Goal: Answer question/provide support: Share knowledge or assist other users

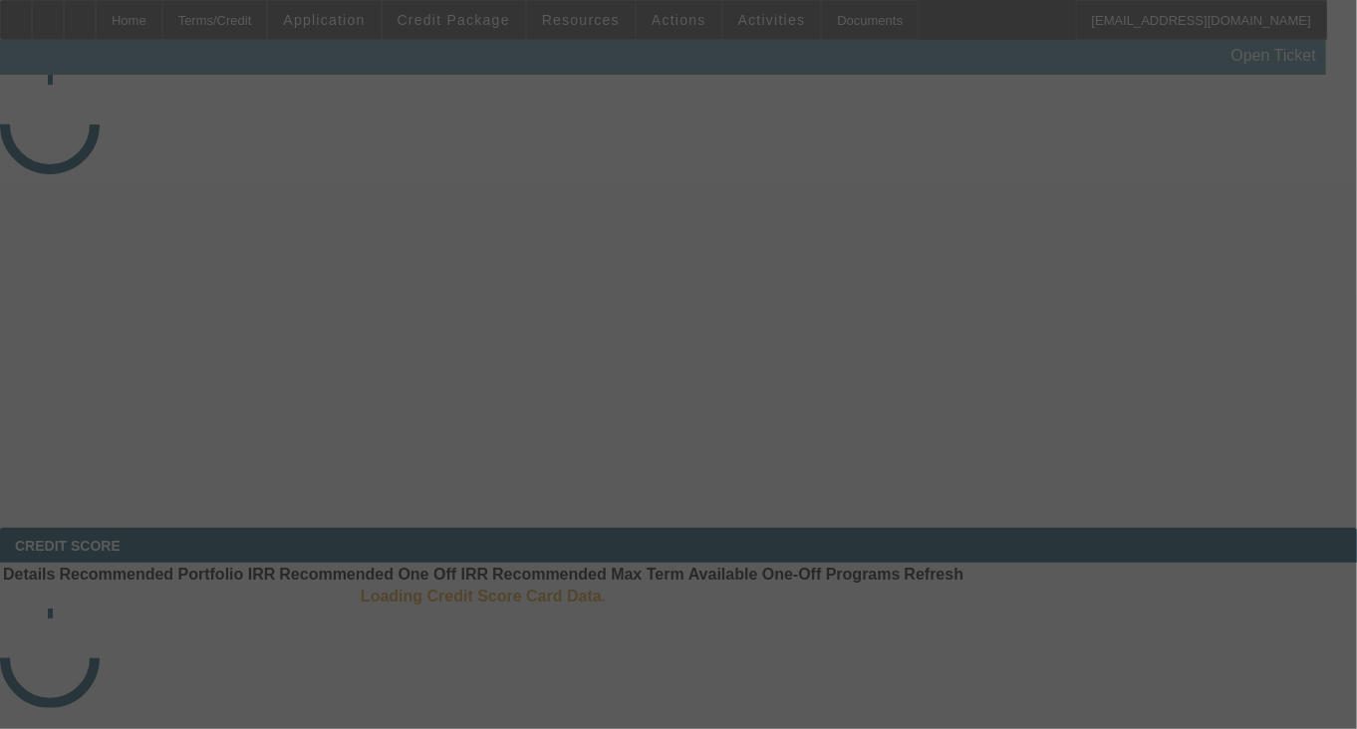
click at [1103, 365] on div at bounding box center [678, 364] width 1357 height 729
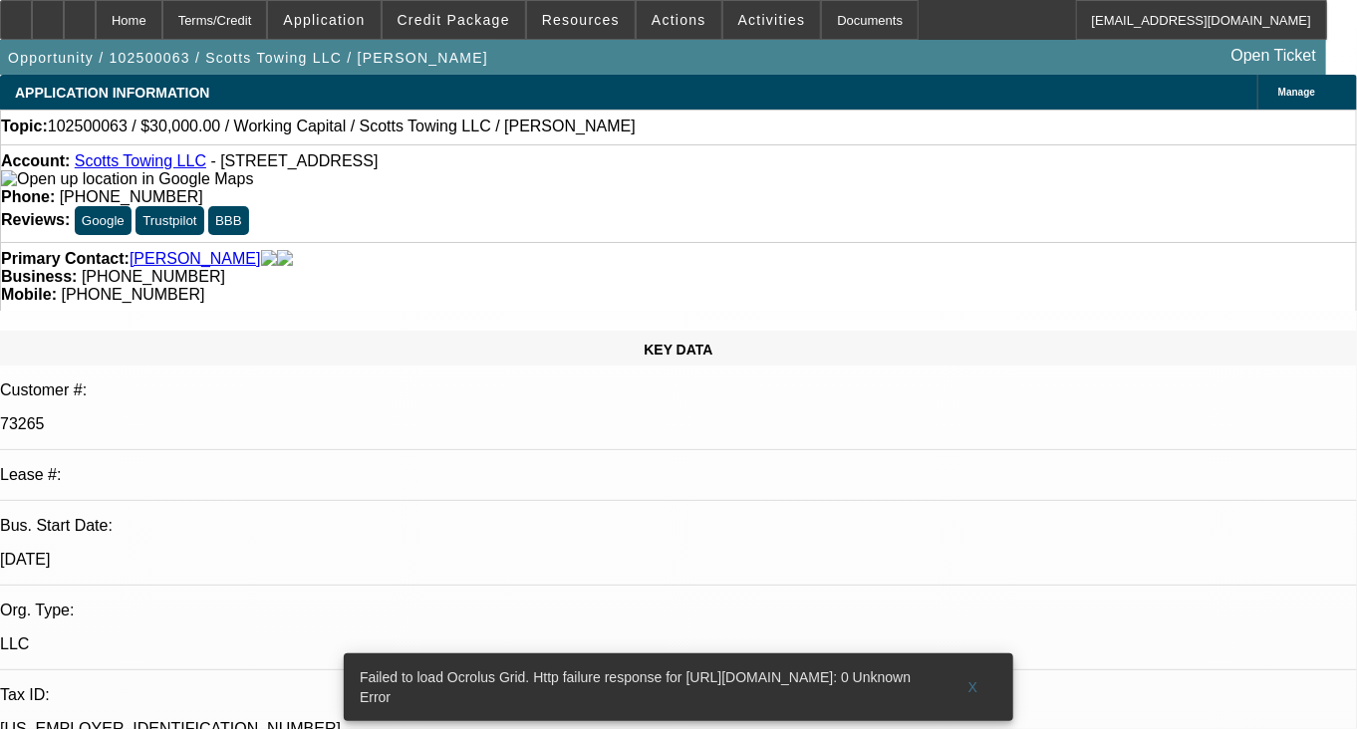
select select "0"
select select "1"
select select "2"
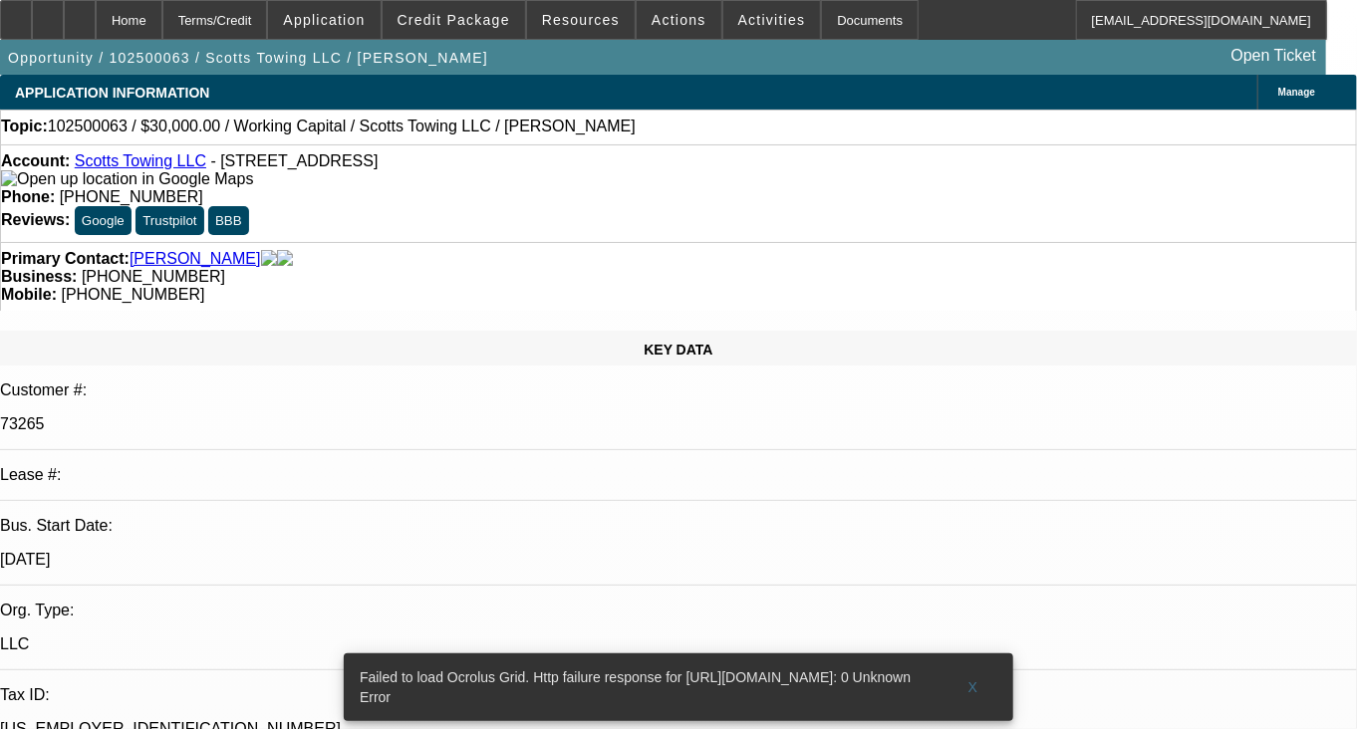
select select "6"
radio input "true"
paste textarea "Customer has 1 paid off deal and pay history was not good at all , lot of nsfs …"
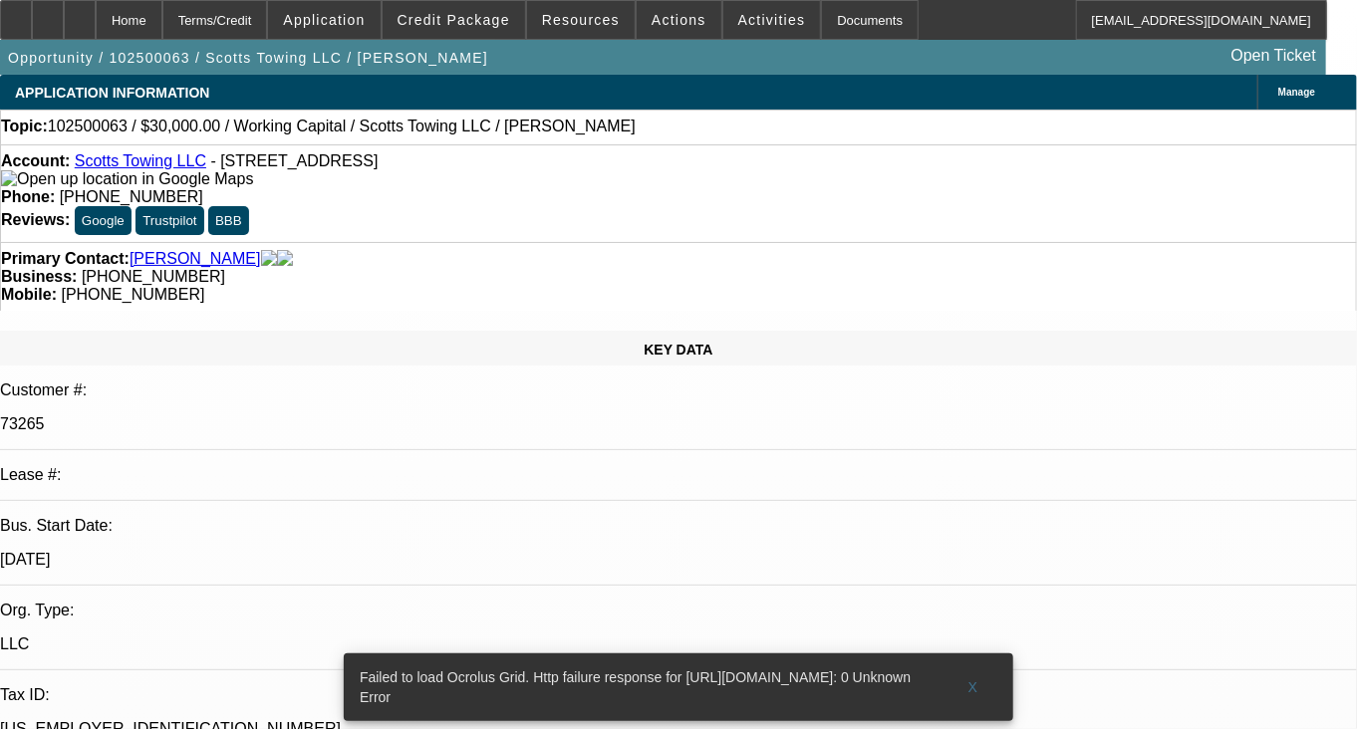
scroll to position [48, 0]
type textarea "Customer has 1 paid off deal and pay history was not good at all, lot of nsfs a…"
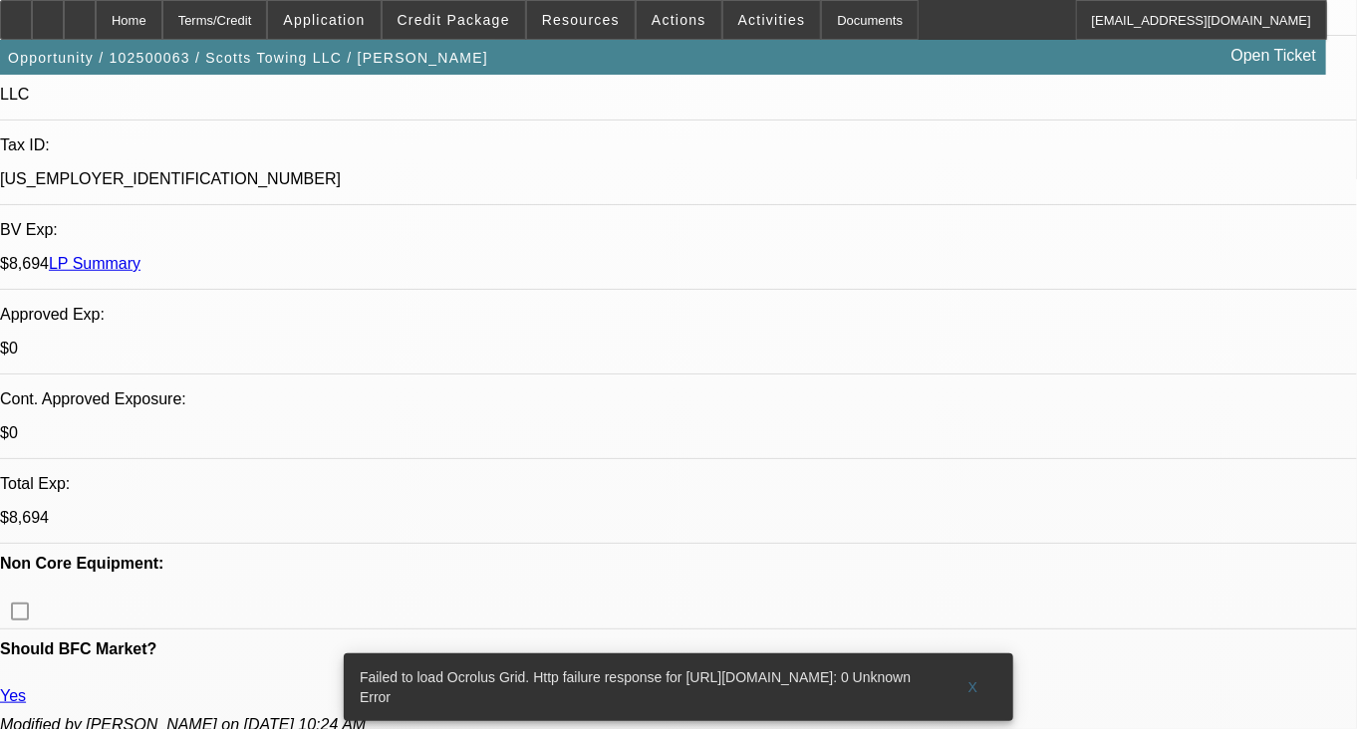
scroll to position [697, 0]
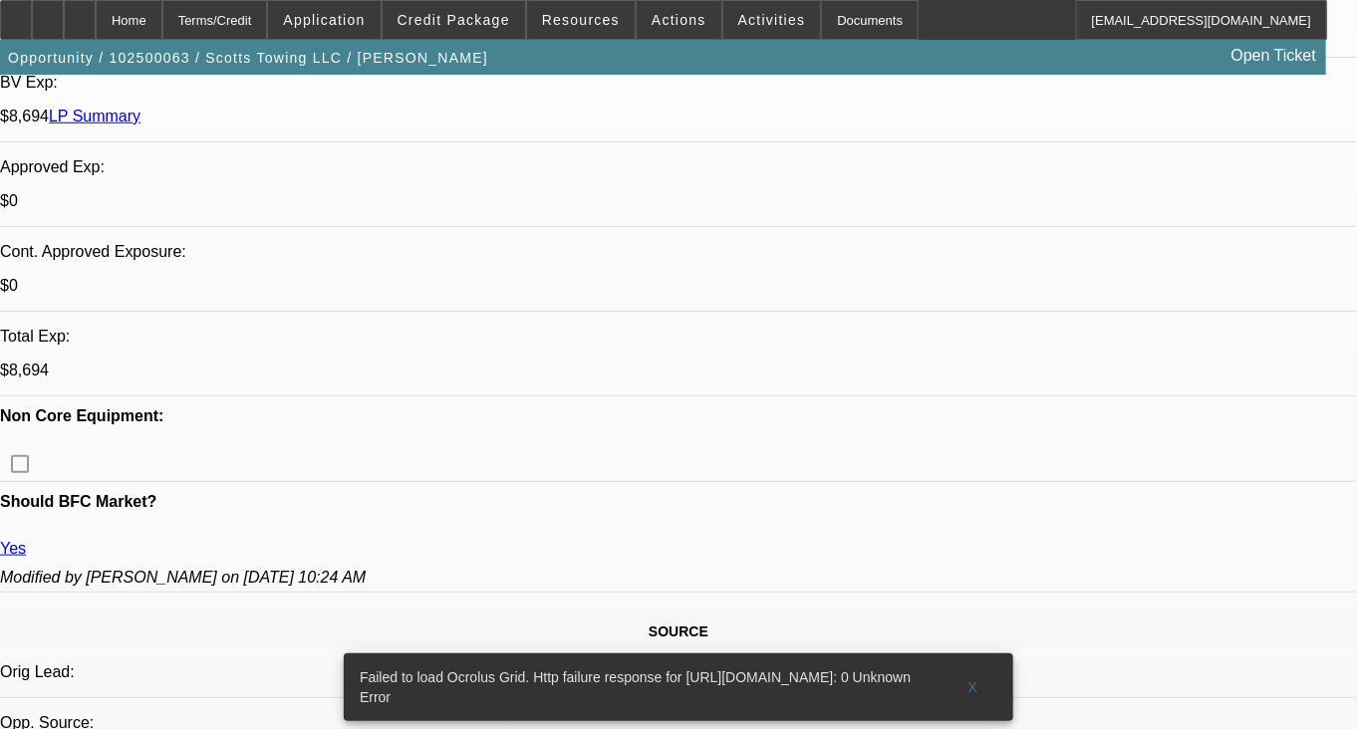
radio input "true"
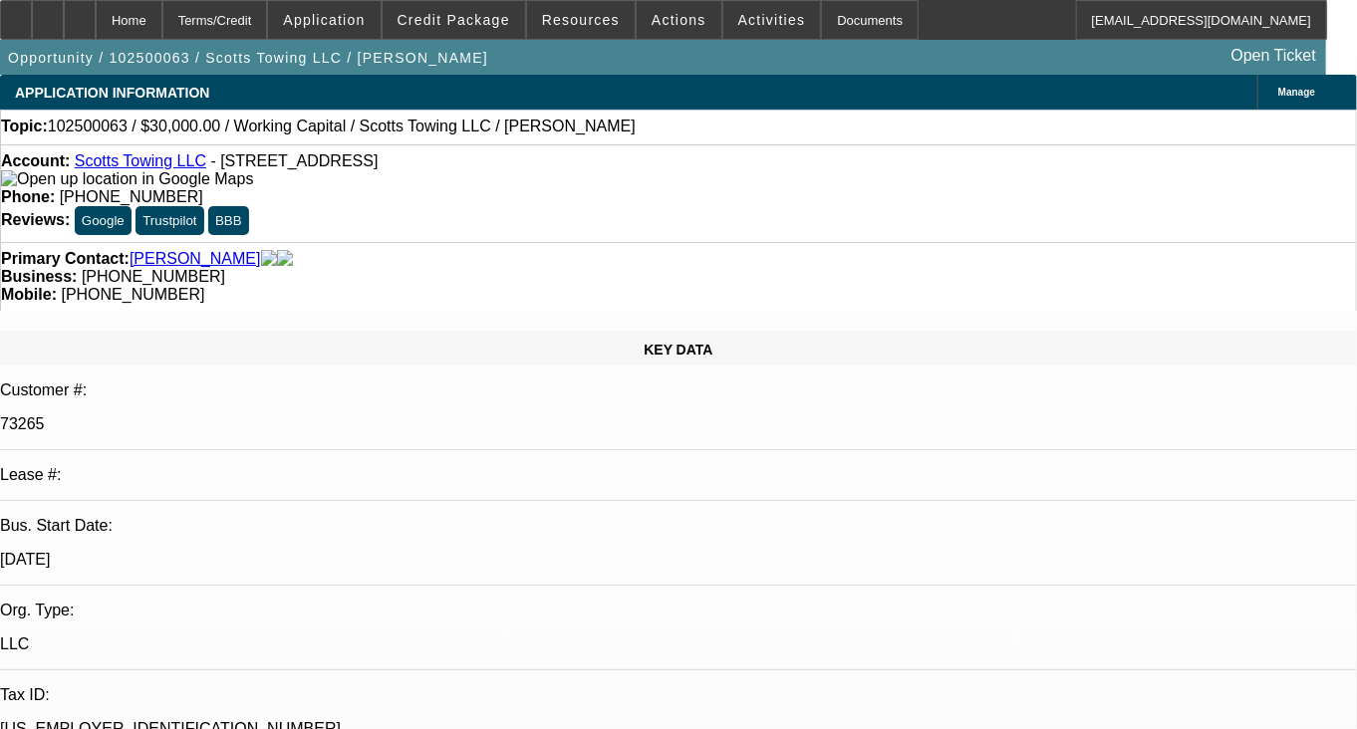
select select "0"
select select "1"
select select "2"
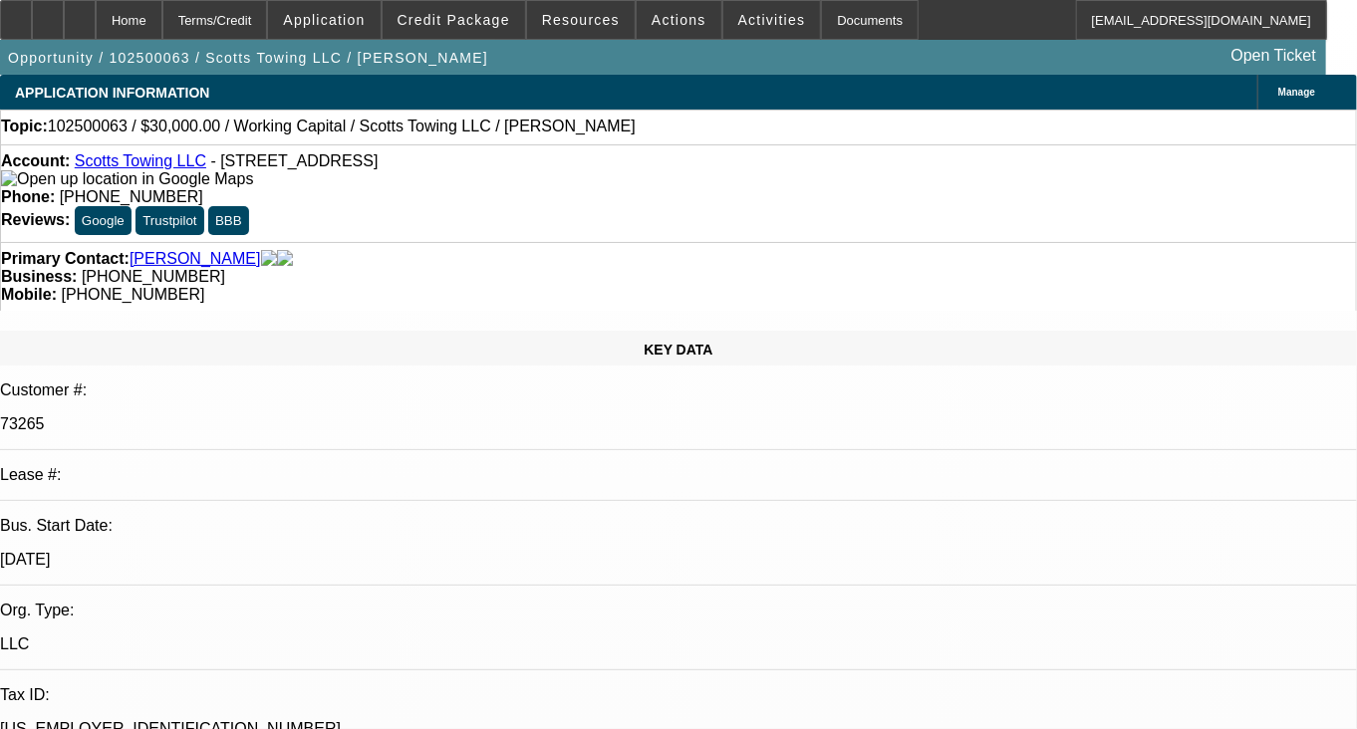
select select "6"
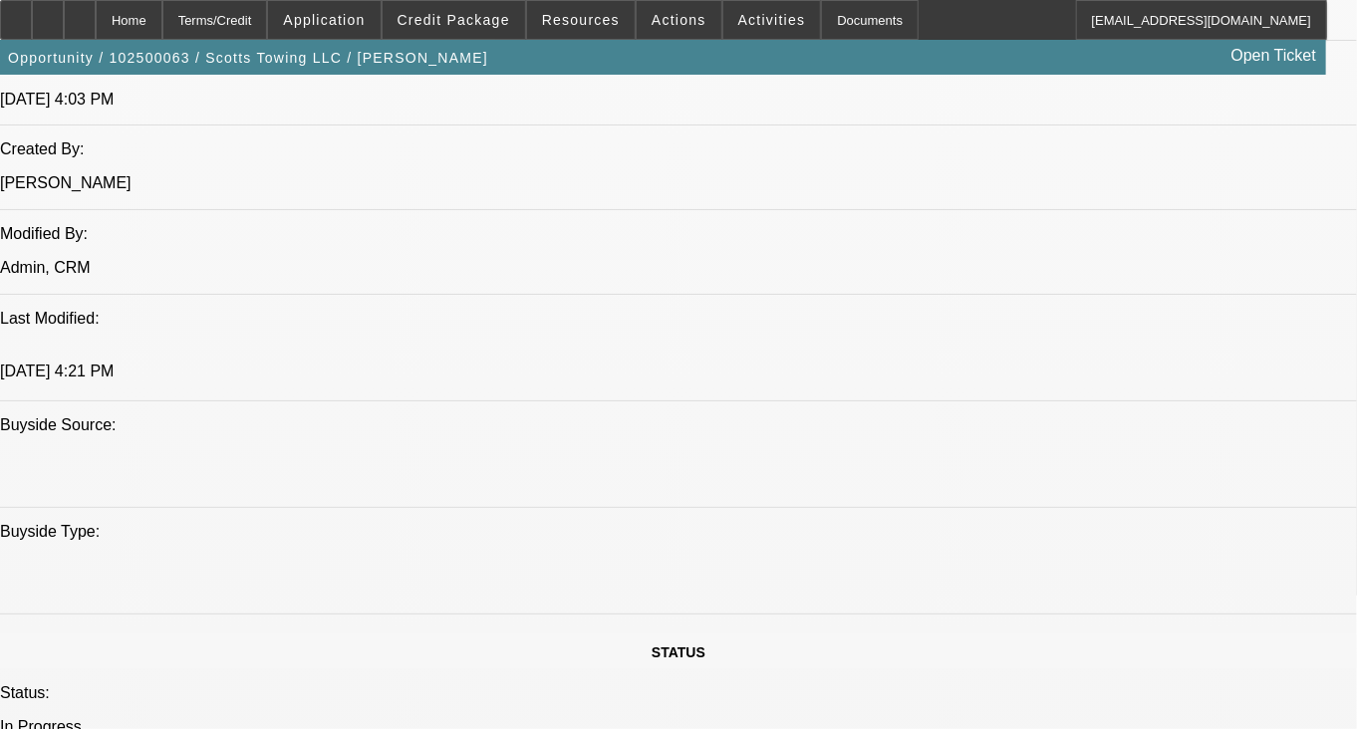
scroll to position [1594, 0]
